Goal: Task Accomplishment & Management: Use online tool/utility

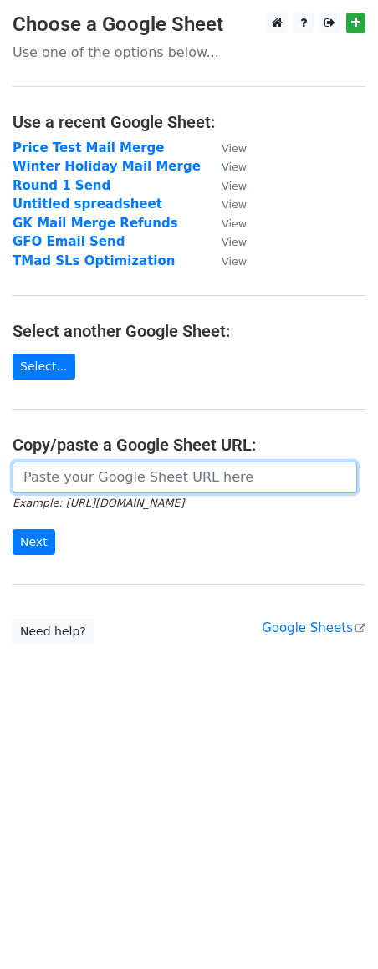
click at [112, 481] on input "url" at bounding box center [185, 477] width 344 height 32
paste input "https://docs.google.com/spreadsheets/d/10P6poNsUFY7vabF1ewhkyVGLUASKvCcJfFAv_s-…"
type input "https://docs.google.com/spreadsheets/d/10P6poNsUFY7vabF1ewhkyVGLUASKvCcJfFAv_s-…"
click at [13, 529] on input "Next" at bounding box center [34, 542] width 43 height 26
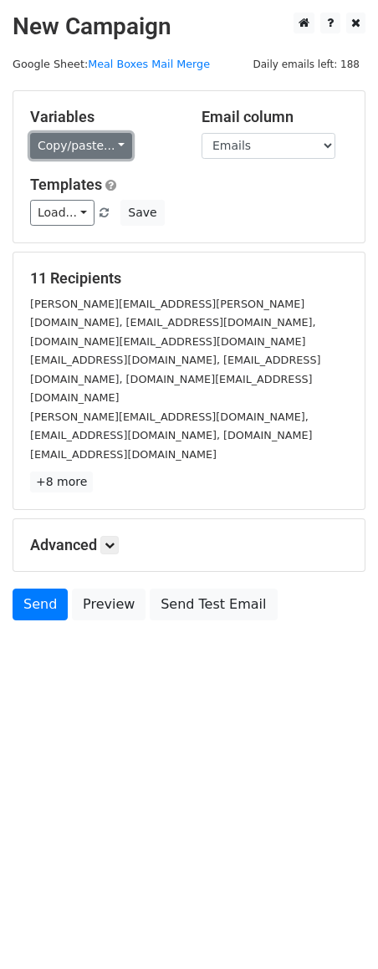
click at [116, 150] on link "Copy/paste..." at bounding box center [81, 146] width 102 height 26
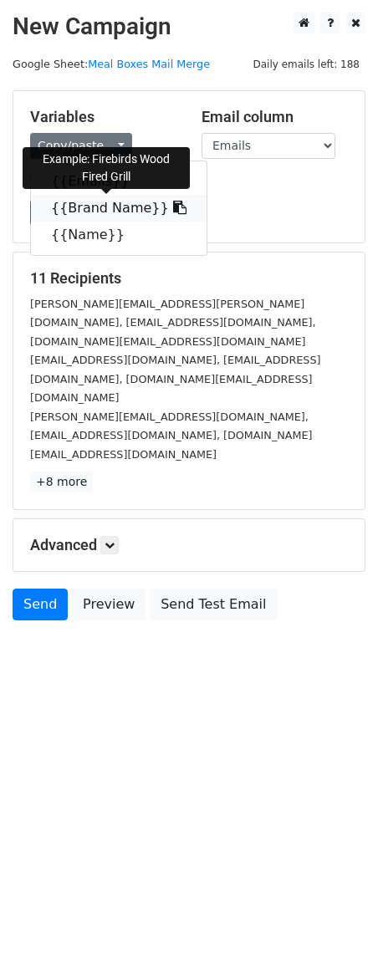
click at [127, 211] on link "{{Brand Name}}" at bounding box center [118, 208] width 175 height 27
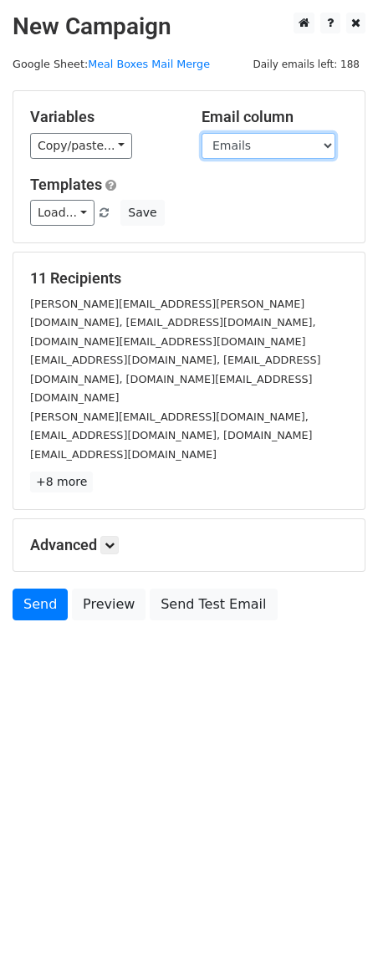
click at [256, 146] on select "Emails Brand Name Name" at bounding box center [268, 146] width 134 height 26
click at [201, 133] on select "Emails Brand Name Name" at bounding box center [268, 146] width 134 height 26
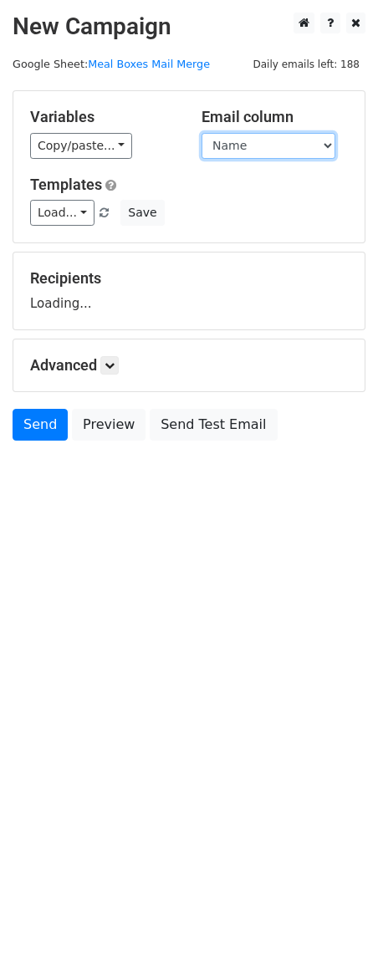
click at [247, 141] on select "Emails Brand Name Name" at bounding box center [268, 146] width 134 height 26
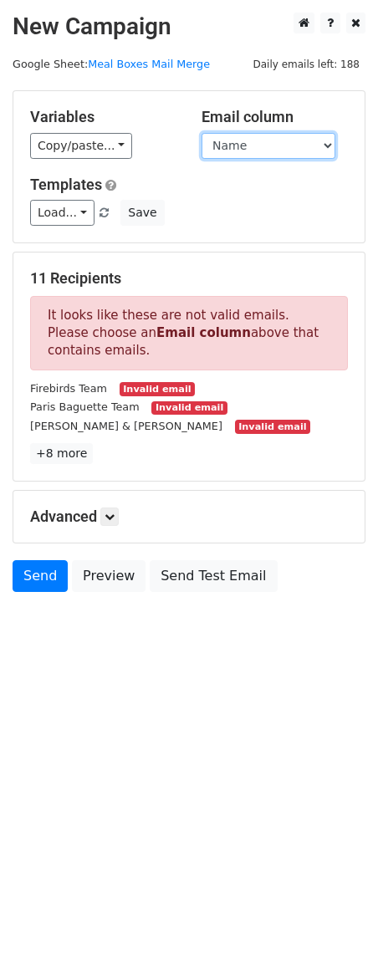
select select "Emails"
click at [201, 133] on select "Emails Brand Name Name" at bounding box center [268, 146] width 134 height 26
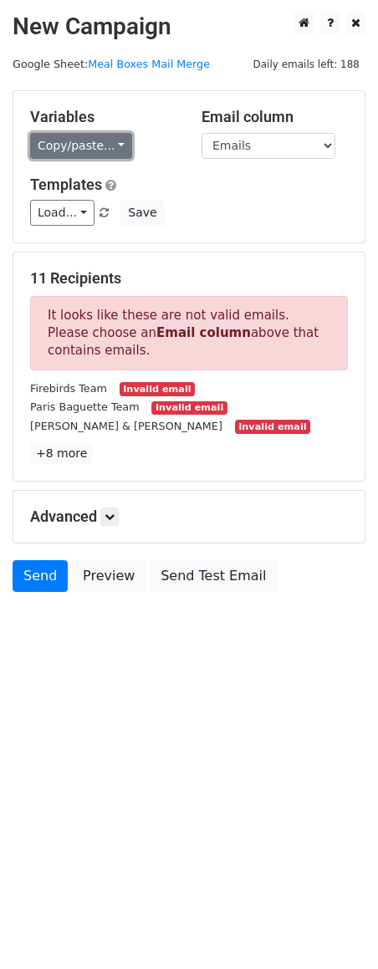
click at [116, 146] on link "Copy/paste..." at bounding box center [81, 146] width 102 height 26
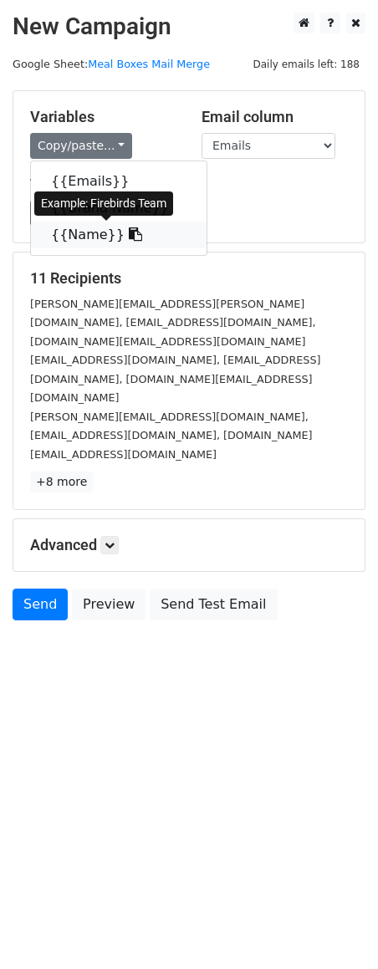
click at [123, 242] on link "{{Name}}" at bounding box center [118, 234] width 175 height 27
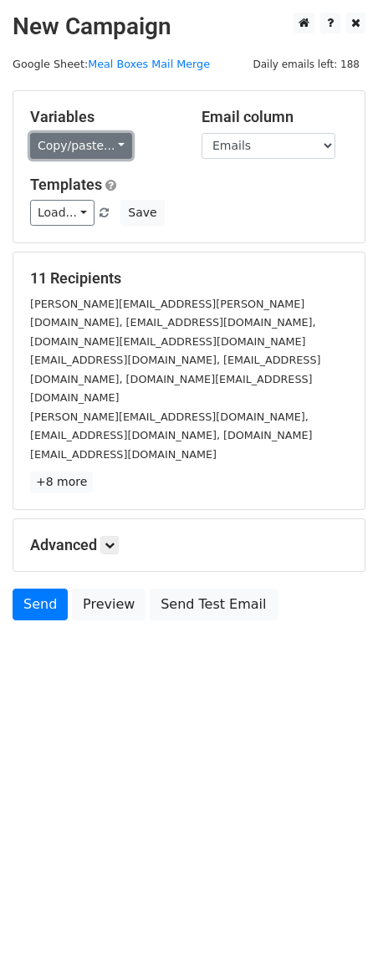
click at [114, 142] on link "Copy/paste..." at bounding box center [81, 146] width 102 height 26
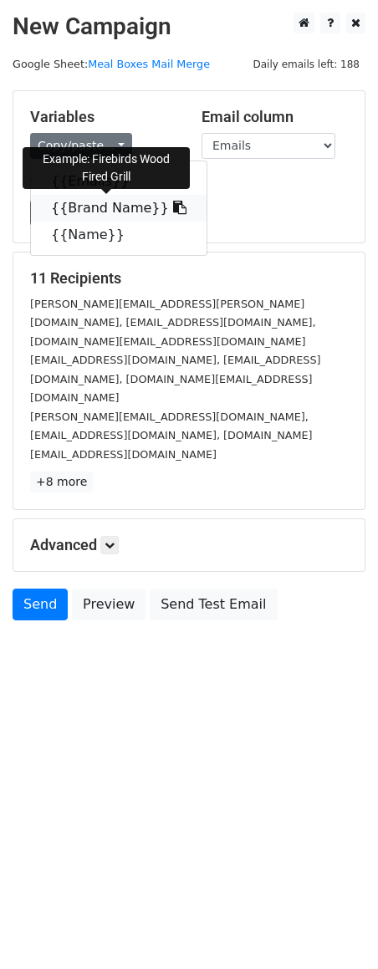
click at [120, 212] on link "{{Brand Name}}" at bounding box center [118, 208] width 175 height 27
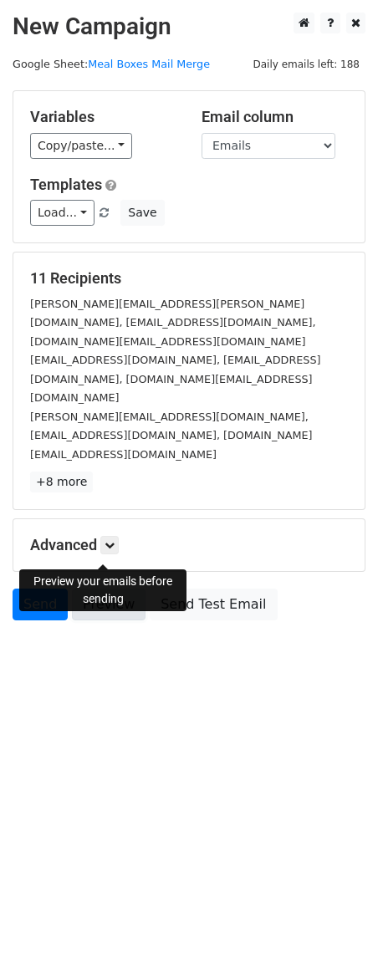
click at [103, 588] on link "Preview" at bounding box center [109, 604] width 74 height 32
click at [37, 588] on link "Send" at bounding box center [40, 604] width 55 height 32
